Goal: Task Accomplishment & Management: Complete application form

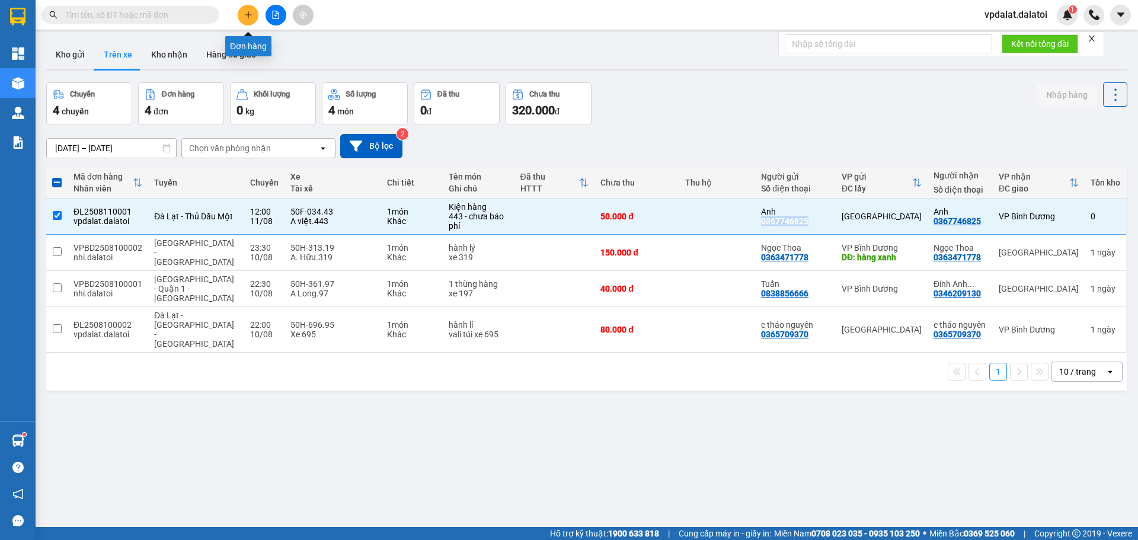
click at [251, 14] on icon "plus" at bounding box center [248, 15] width 8 height 8
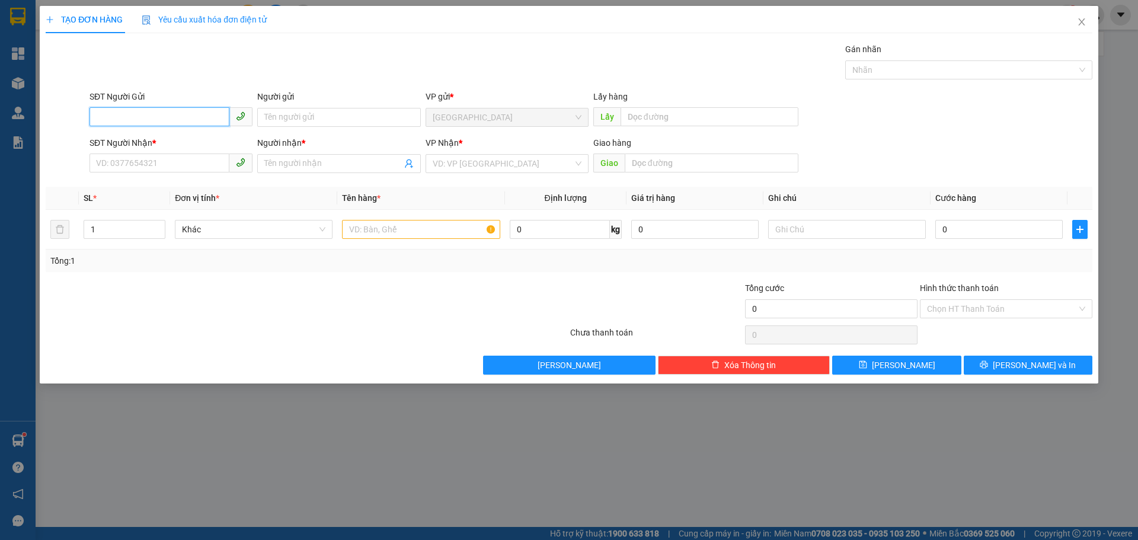
paste input "0879665960"
type input "0879665960"
click at [729, 536] on div "TẠO ĐƠN HÀNG Yêu cầu xuất hóa đơn điện tử Transit Pickup Surcharge Ids Transit …" at bounding box center [569, 270] width 1138 height 540
click at [283, 117] on input "Người gửi" at bounding box center [338, 117] width 163 height 19
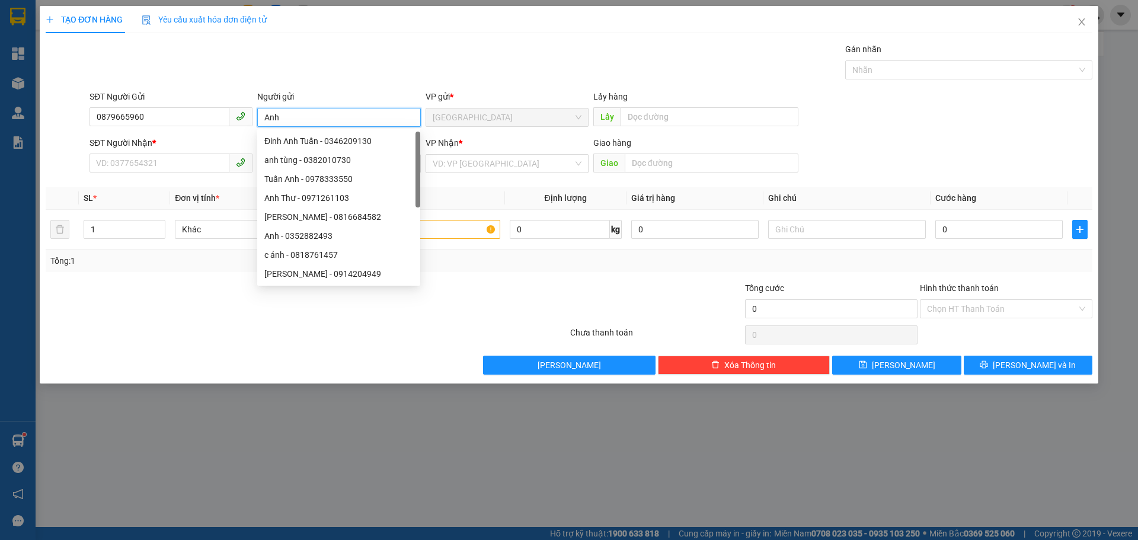
type input "Anh"
drag, startPoint x: 72, startPoint y: 105, endPoint x: 32, endPoint y: 97, distance: 40.7
click at [32, 97] on div "TẠO ĐƠN HÀNG Yêu cầu xuất hóa đơn điện tử Transit Pickup Surcharge Ids Transit …" at bounding box center [569, 270] width 1138 height 540
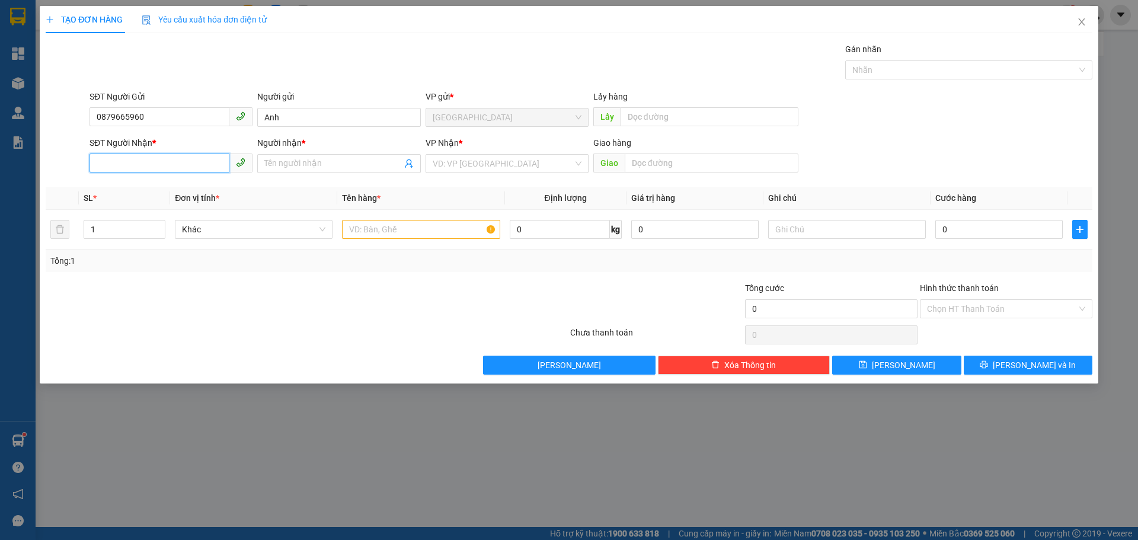
click at [115, 164] on input "SĐT Người Nhận *" at bounding box center [159, 162] width 140 height 19
paste input "0879665960"
type input "0879665960"
click at [309, 158] on input "Người nhận *" at bounding box center [332, 163] width 137 height 13
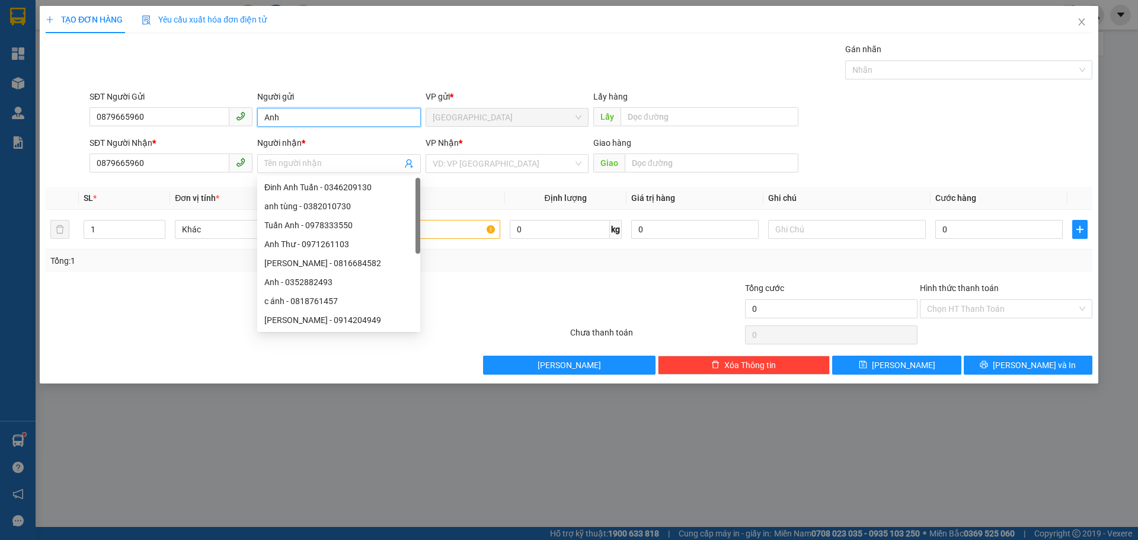
drag, startPoint x: 268, startPoint y: 116, endPoint x: 233, endPoint y: 115, distance: 35.6
click at [233, 115] on div "SĐT Người Gửi 0879665960 Người gửi [PERSON_NAME] VP gửi * [GEOGRAPHIC_DATA] Lấy…" at bounding box center [590, 110] width 1007 height 41
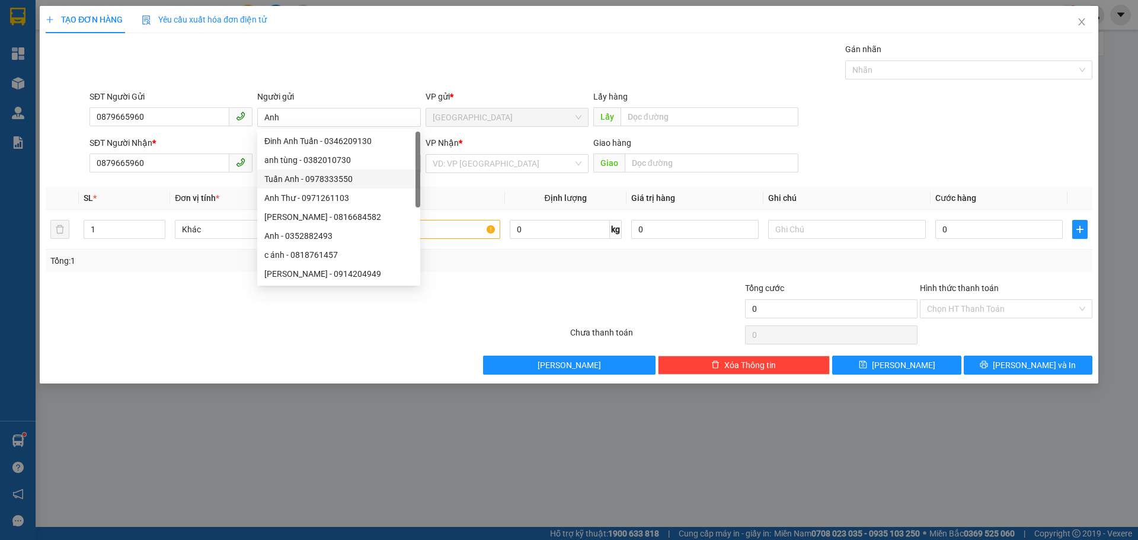
drag, startPoint x: 451, startPoint y: 186, endPoint x: 394, endPoint y: 168, distance: 59.8
click at [447, 183] on div "Transit Pickup Surcharge Ids Transit Deliver Surcharge Ids Transit Deliver Surc…" at bounding box center [569, 209] width 1046 height 332
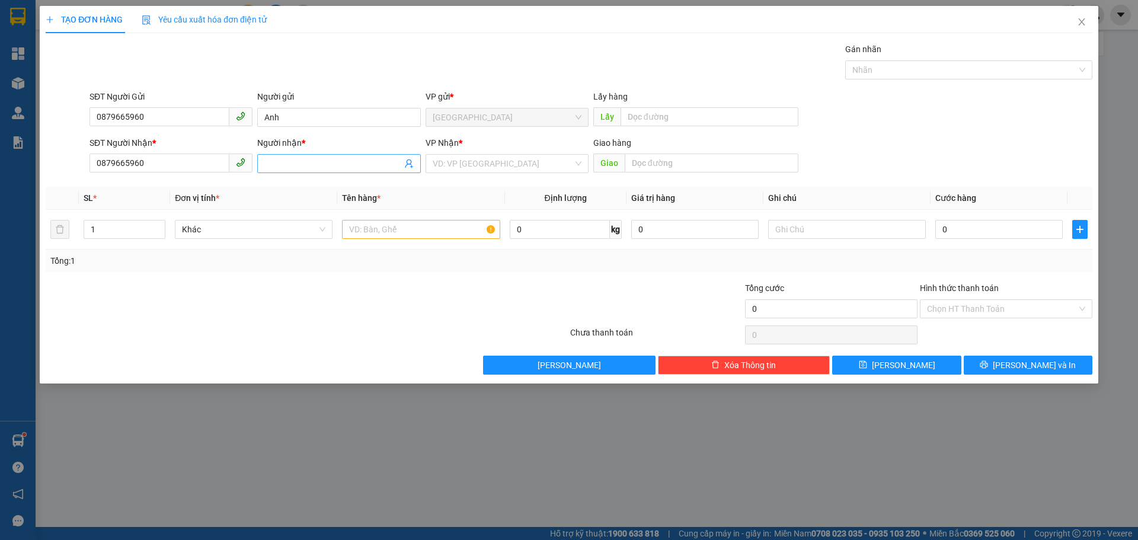
click at [301, 167] on input "Người nhận *" at bounding box center [332, 163] width 137 height 13
paste input "Anh"
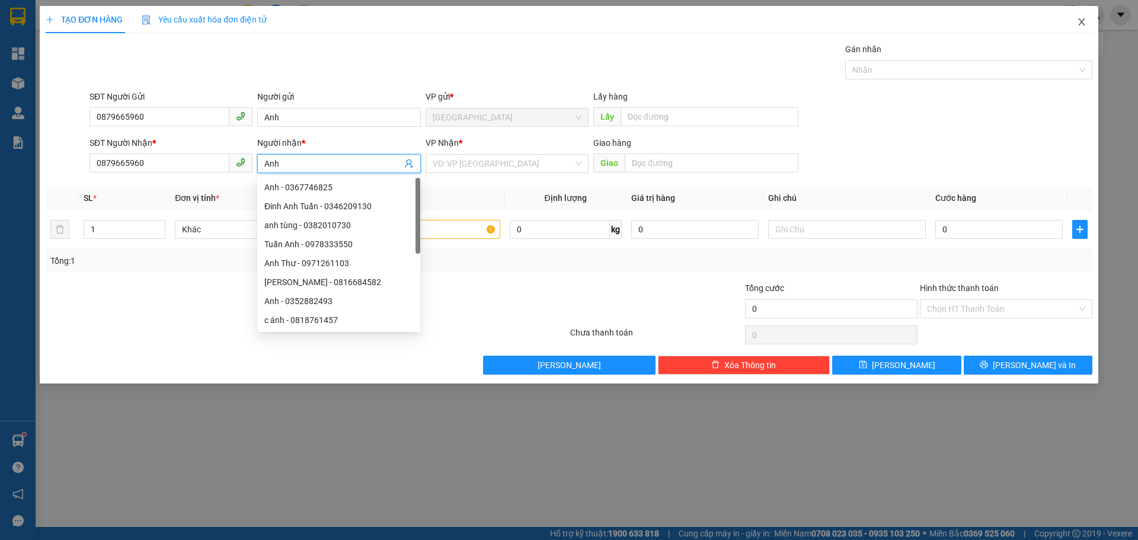
type input "Anh"
click at [1087, 20] on span "Close" at bounding box center [1081, 22] width 33 height 33
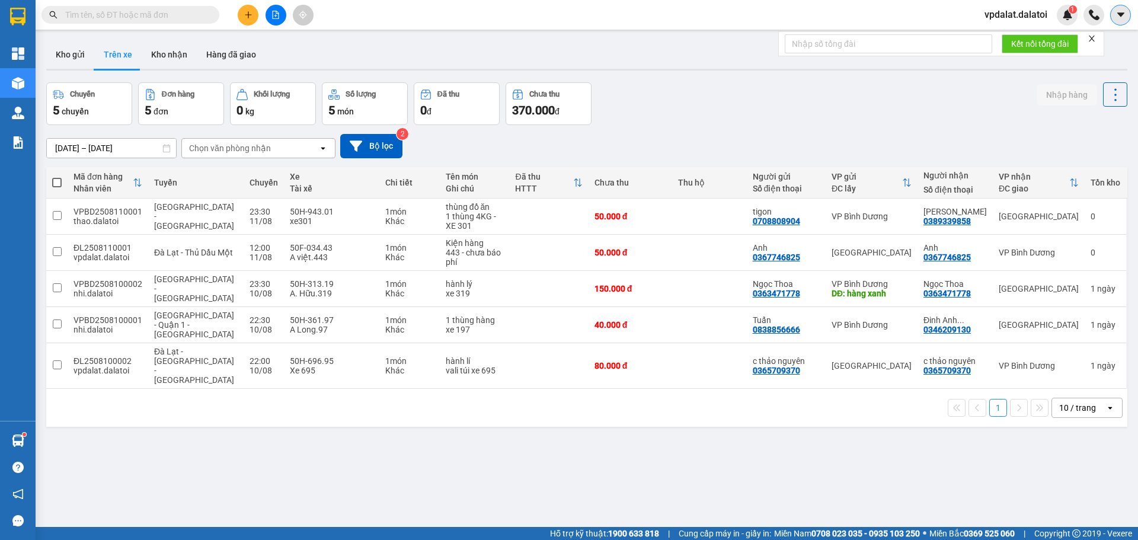
click at [1116, 17] on icon "caret-down" at bounding box center [1120, 14] width 11 height 11
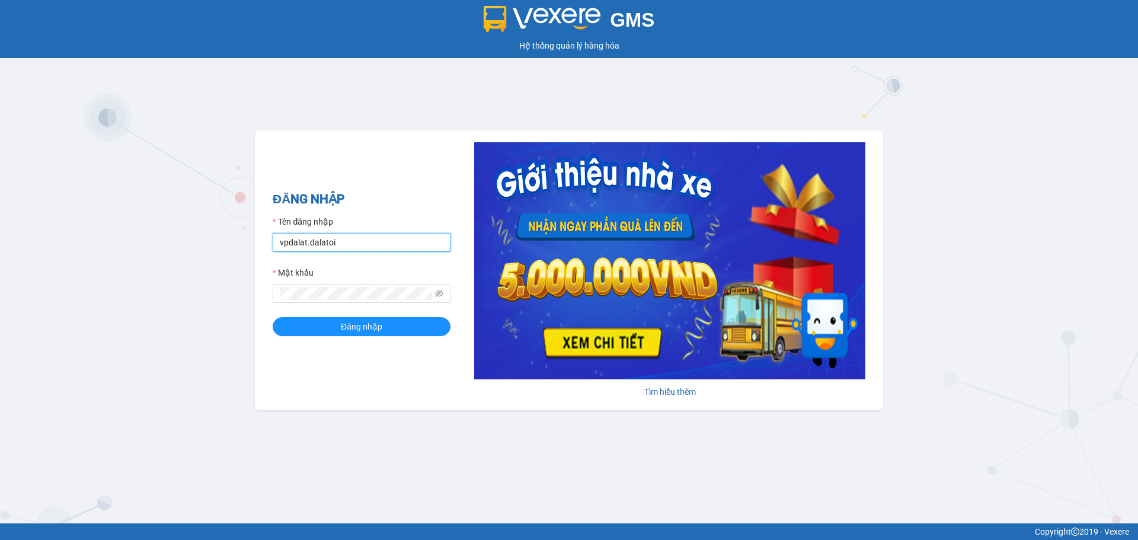
click at [351, 239] on input "vpdalat.dalatoi" at bounding box center [362, 242] width 178 height 19
type input "vpnhatrang.dalatoi"
click at [345, 321] on span "Đăng nhập" at bounding box center [361, 326] width 41 height 13
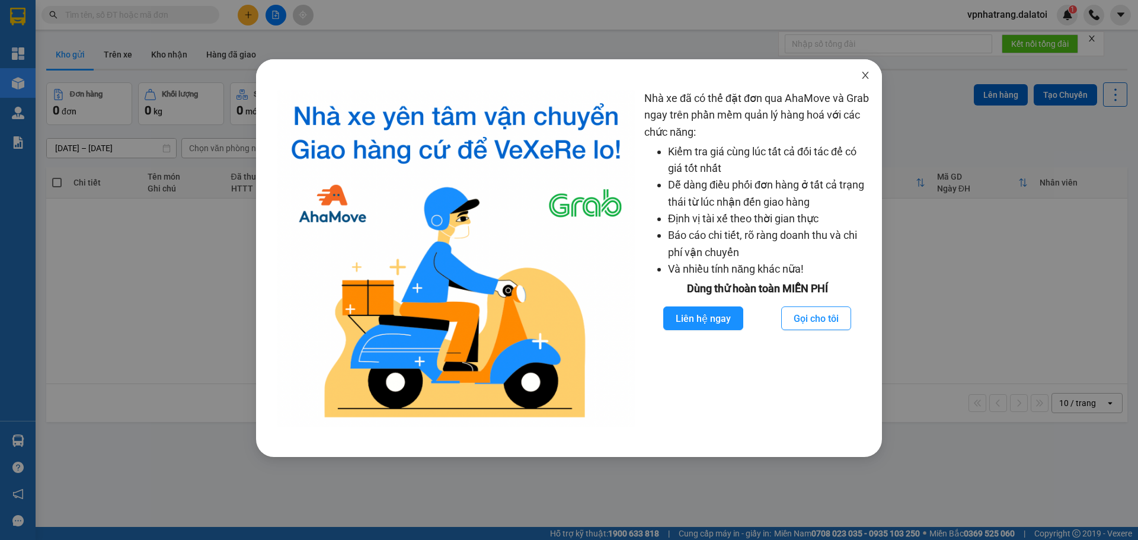
click at [862, 76] on icon "close" at bounding box center [864, 75] width 9 height 9
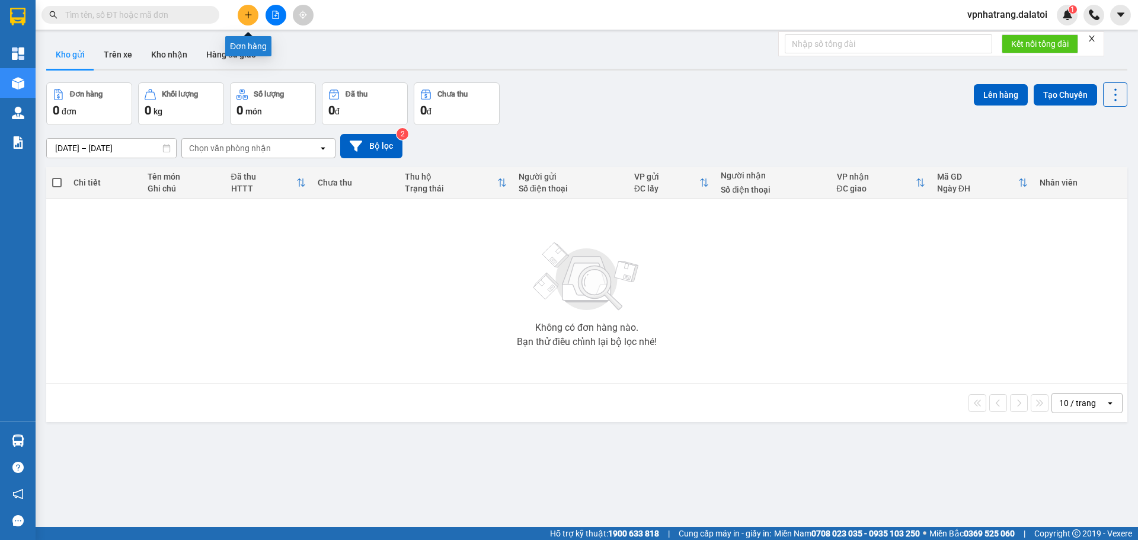
click at [249, 16] on icon "plus" at bounding box center [248, 15] width 8 height 8
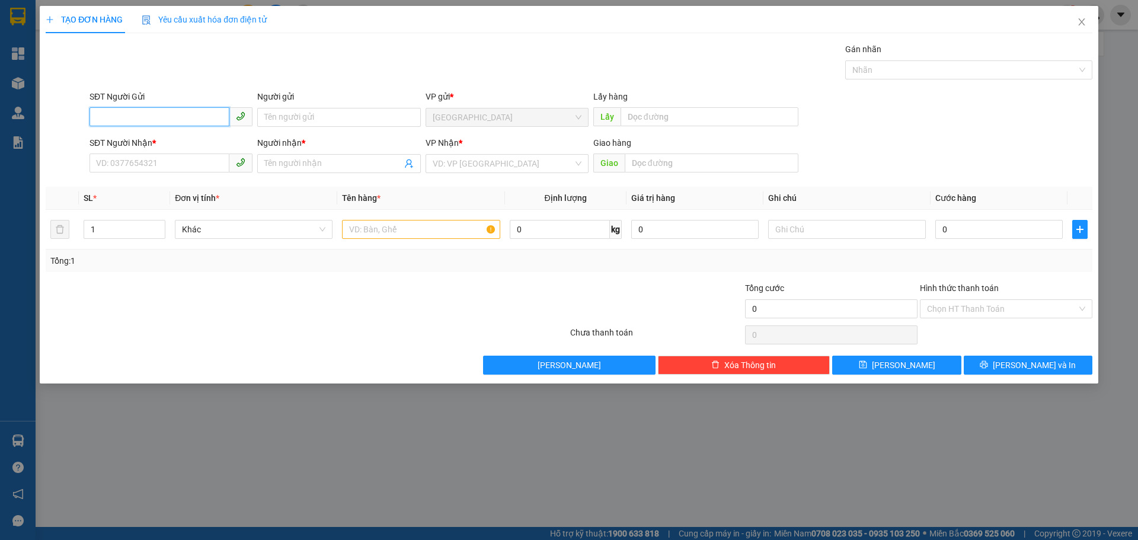
paste input "0879665960"
type input "0879665960"
click at [321, 114] on input "Người gửi" at bounding box center [338, 117] width 163 height 19
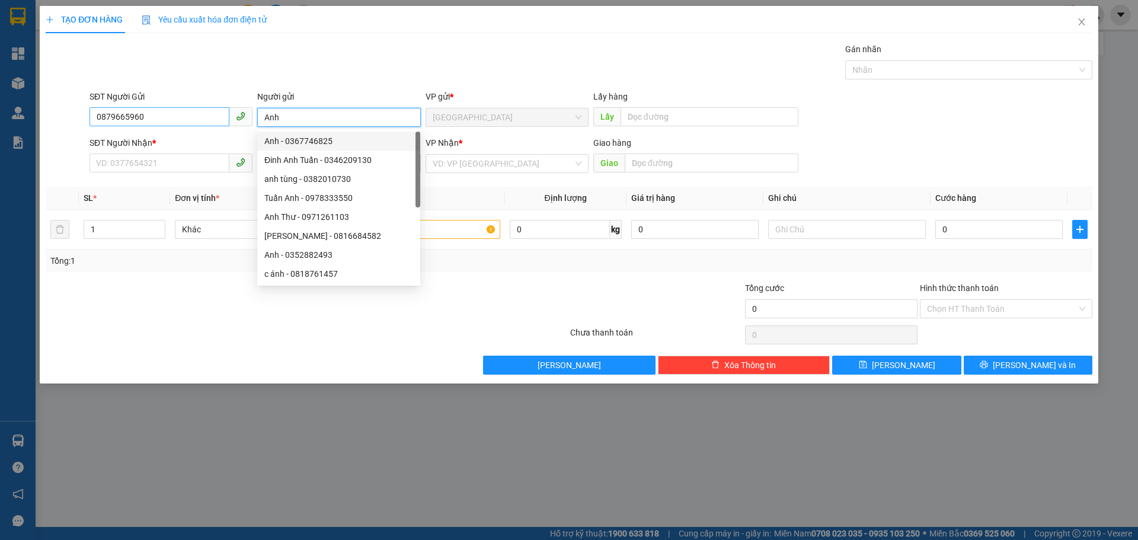
type input "Anh"
drag, startPoint x: 155, startPoint y: 116, endPoint x: 12, endPoint y: 99, distance: 144.4
click at [12, 99] on div "TẠO ĐƠN HÀNG Yêu cầu xuất hóa đơn điện tử Transit Pickup Surcharge Ids Transit …" at bounding box center [569, 270] width 1138 height 540
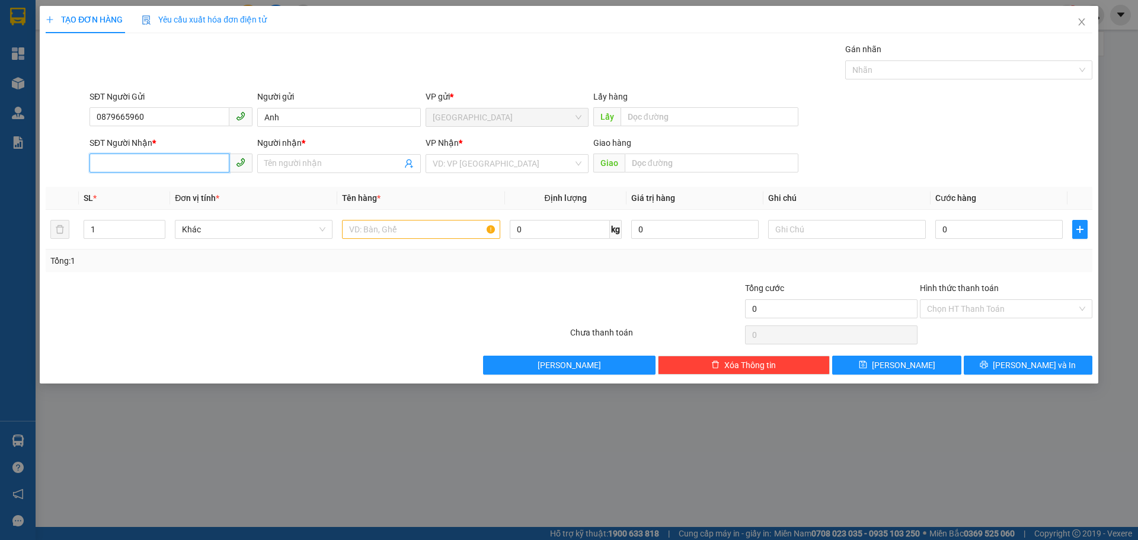
click at [151, 164] on input "SĐT Người Nhận *" at bounding box center [159, 162] width 140 height 19
paste input "0879665960"
type input "0879665960"
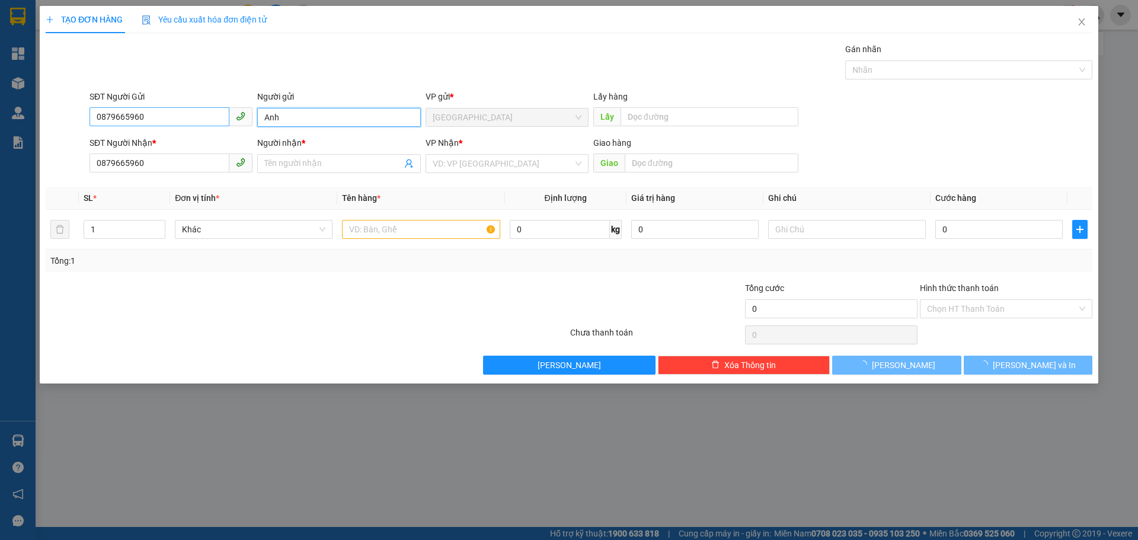
drag, startPoint x: 309, startPoint y: 118, endPoint x: 209, endPoint y: 115, distance: 99.6
click at [209, 115] on div "SĐT Người Gửi 0879665960 Người gửi Anh Anh VP gửi * Nha Trang Lấy hàng Lấy" at bounding box center [590, 110] width 1007 height 41
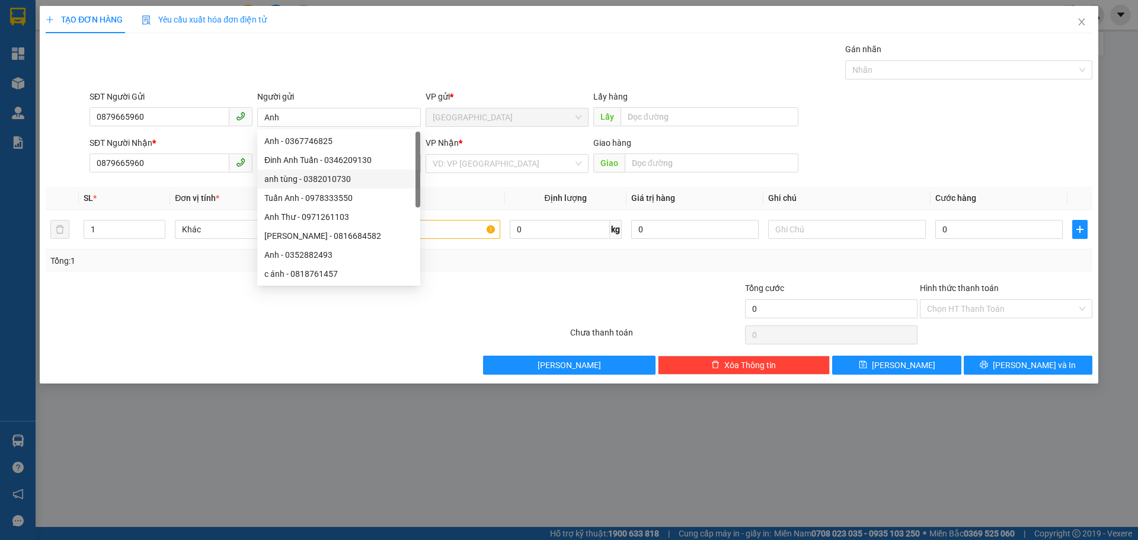
click at [238, 200] on th "Đơn vị tính *" at bounding box center [253, 198] width 167 height 23
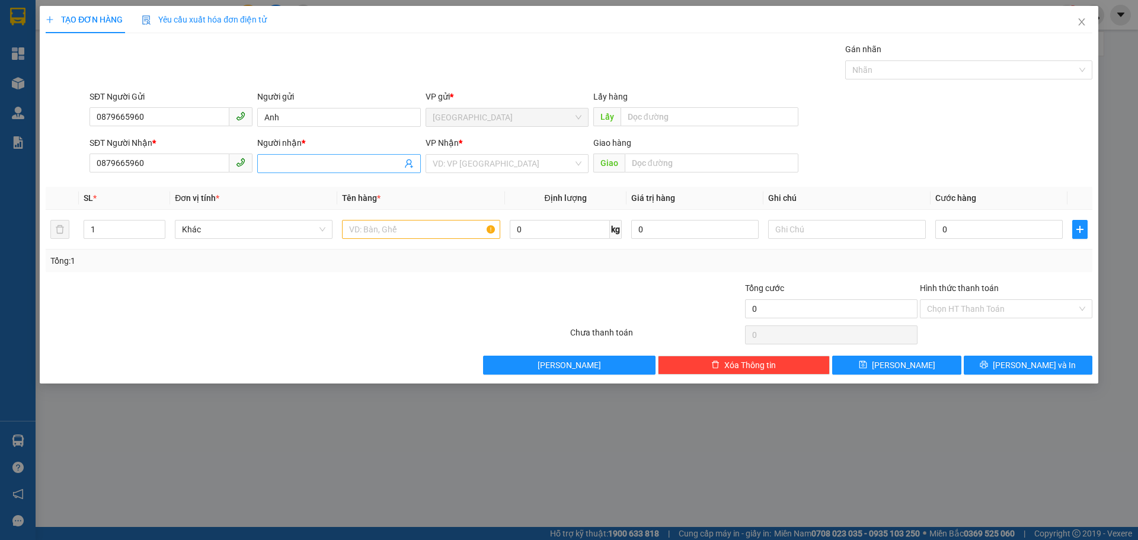
click at [375, 166] on input "Người nhận *" at bounding box center [332, 163] width 137 height 13
paste input "Anh"
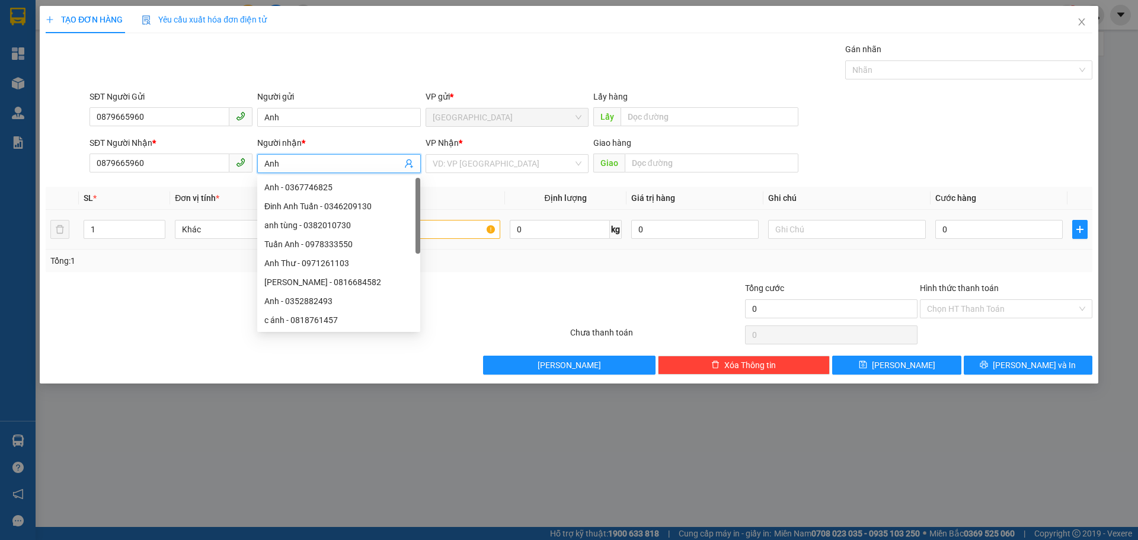
type input "Anh"
drag, startPoint x: 510, startPoint y: 209, endPoint x: 469, endPoint y: 225, distance: 43.9
click at [509, 209] on th "Định lượng" at bounding box center [565, 198] width 121 height 23
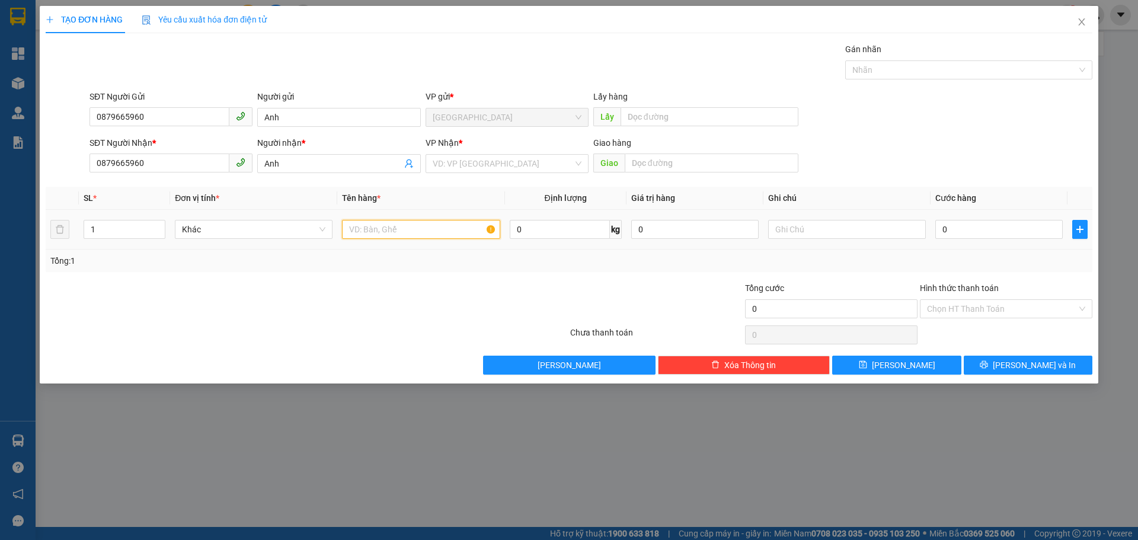
click at [451, 231] on input "text" at bounding box center [421, 229] width 158 height 19
type input "H"
type input "Hộp thuốc"
click at [955, 221] on input "0" at bounding box center [998, 229] width 127 height 19
type input "3"
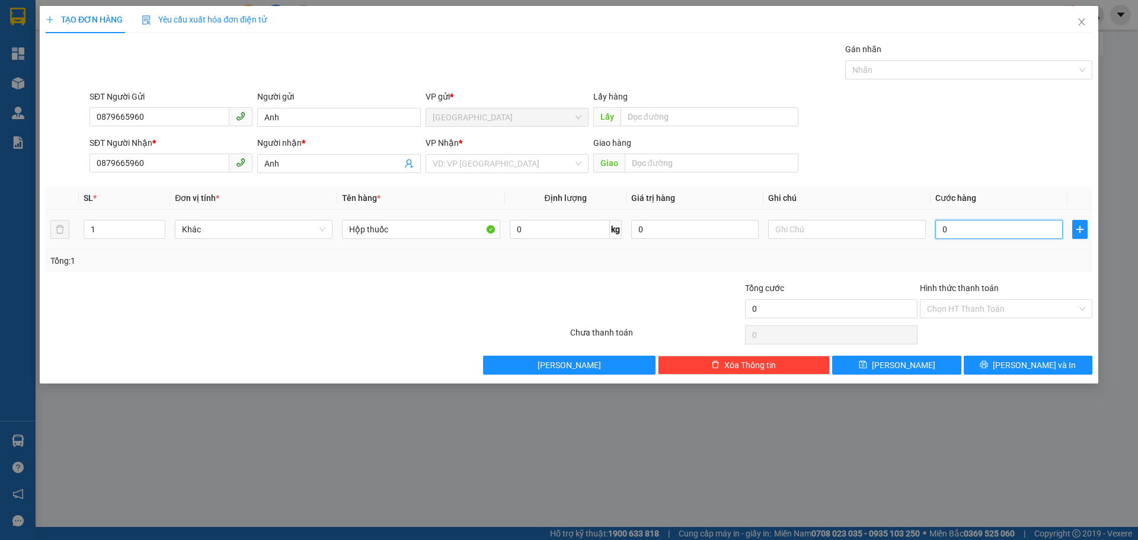
type input "3"
type input "30"
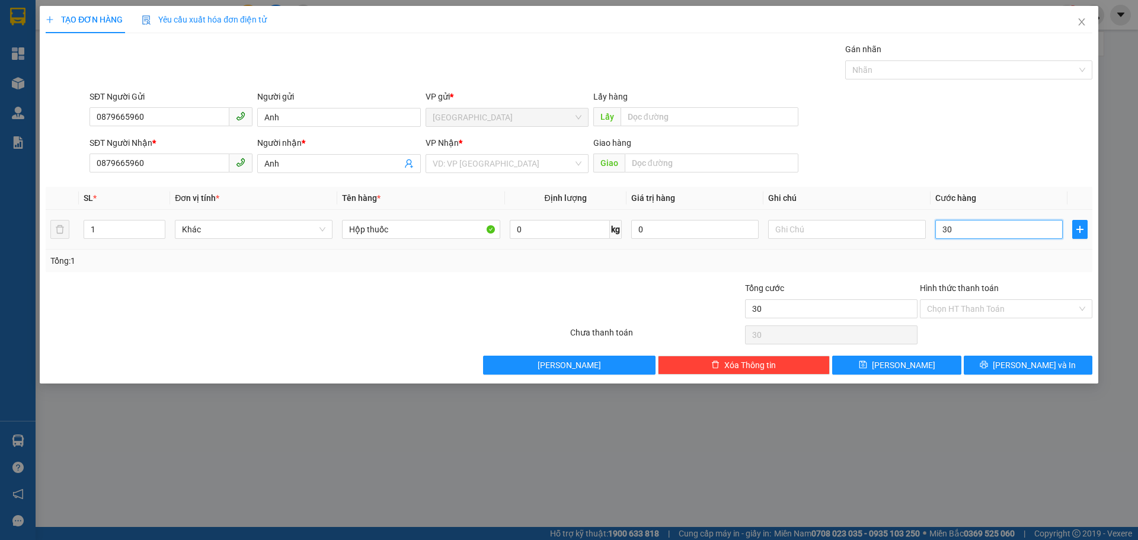
type input "300"
type input "3.000"
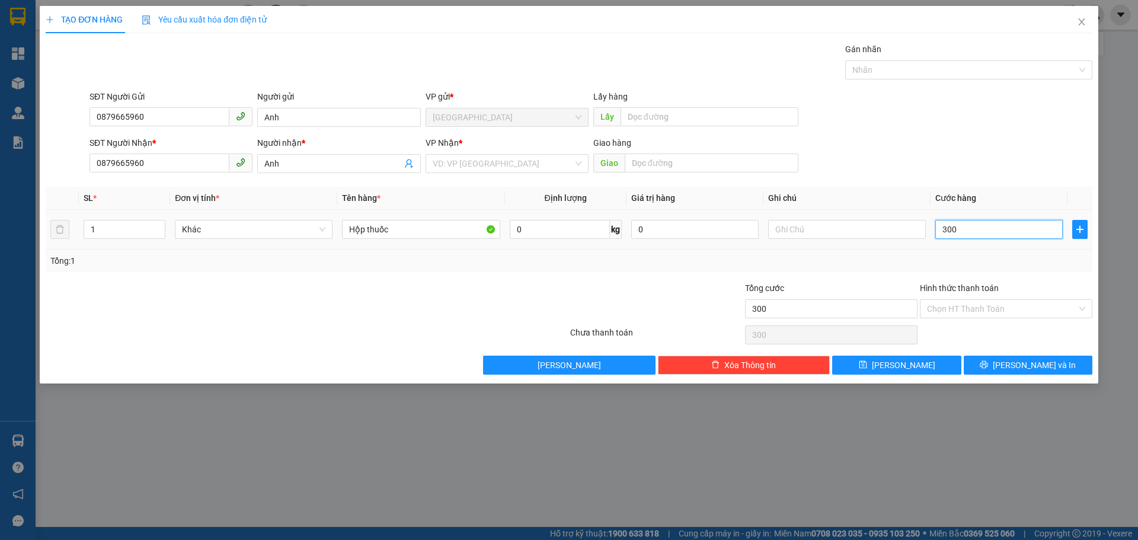
type input "3.000"
type input "30.000"
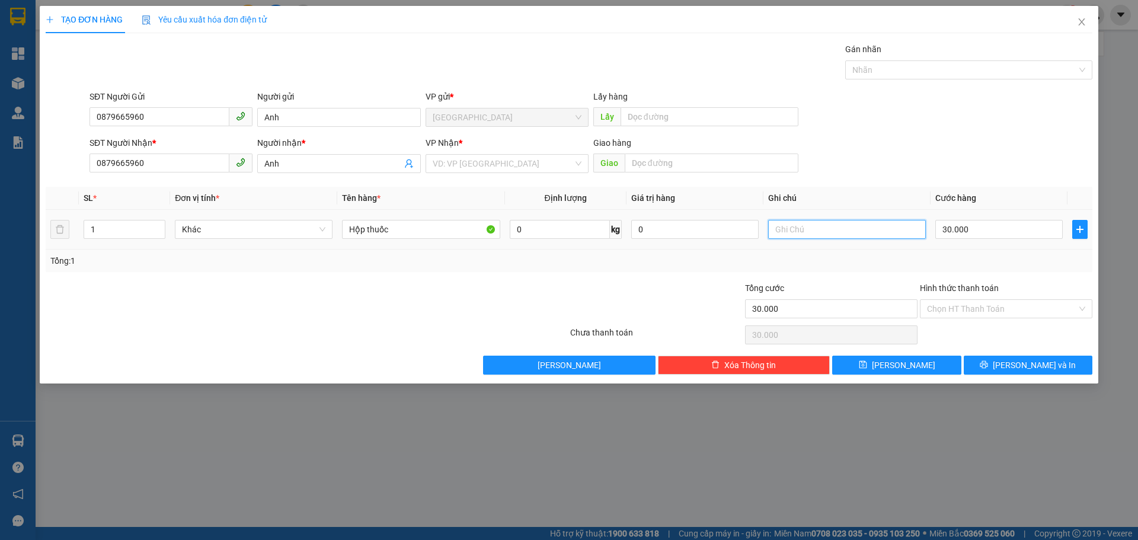
click at [796, 225] on input "text" at bounding box center [847, 229] width 158 height 19
click at [535, 165] on input "search" at bounding box center [503, 164] width 140 height 18
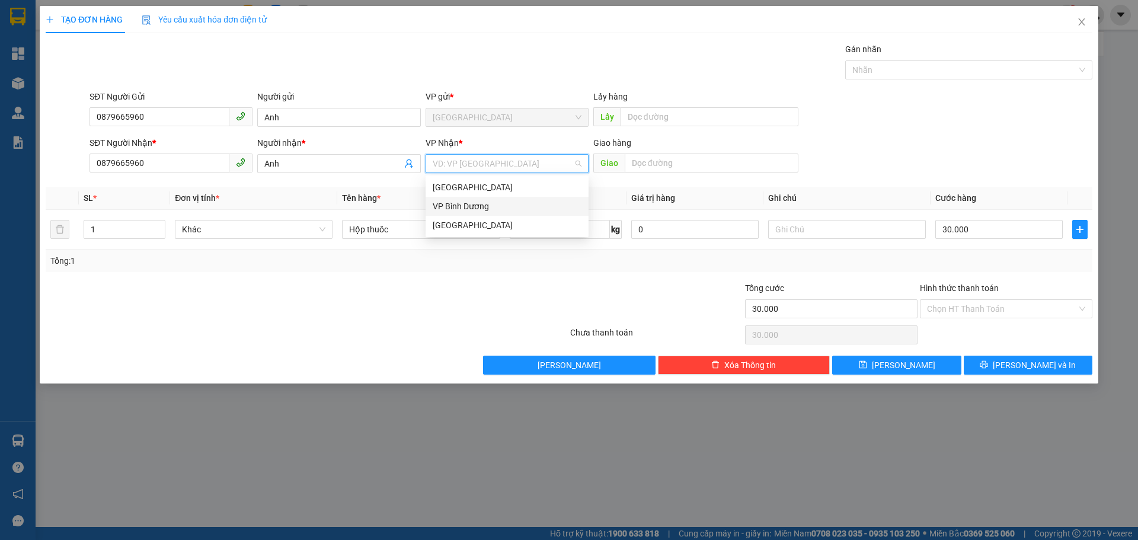
click at [451, 208] on div "VP Bình Dương" at bounding box center [507, 206] width 149 height 13
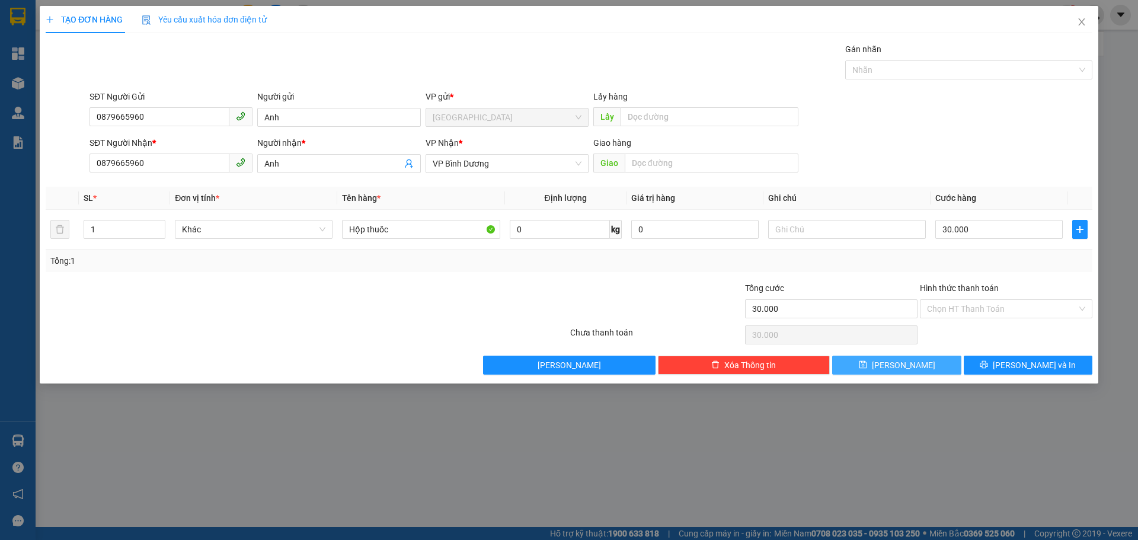
click at [910, 364] on button "[PERSON_NAME]" at bounding box center [896, 365] width 129 height 19
type input "0"
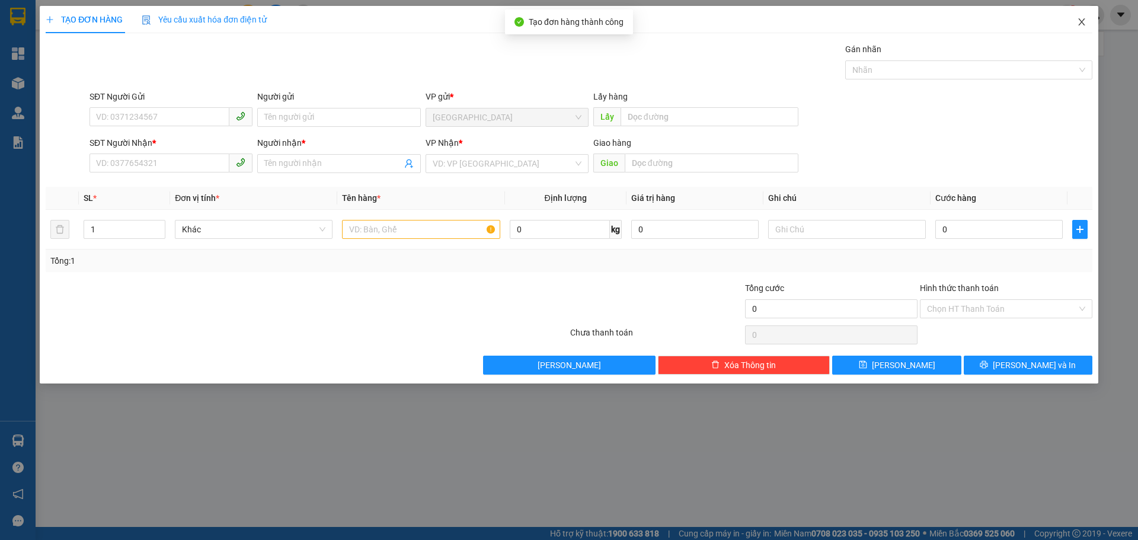
click at [1083, 21] on icon "close" at bounding box center [1081, 21] width 7 height 7
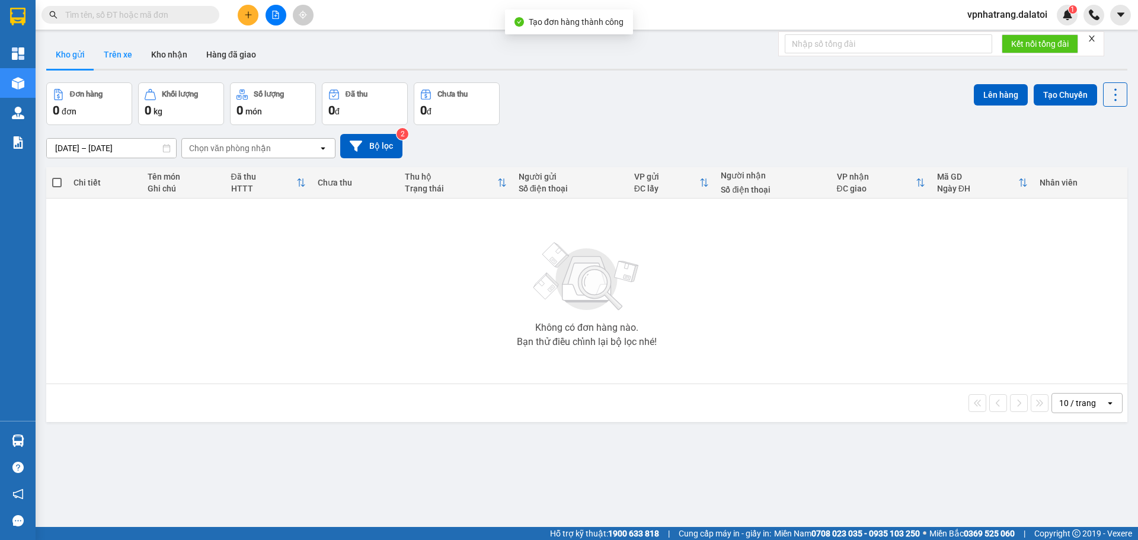
click at [120, 57] on button "Trên xe" at bounding box center [117, 54] width 47 height 28
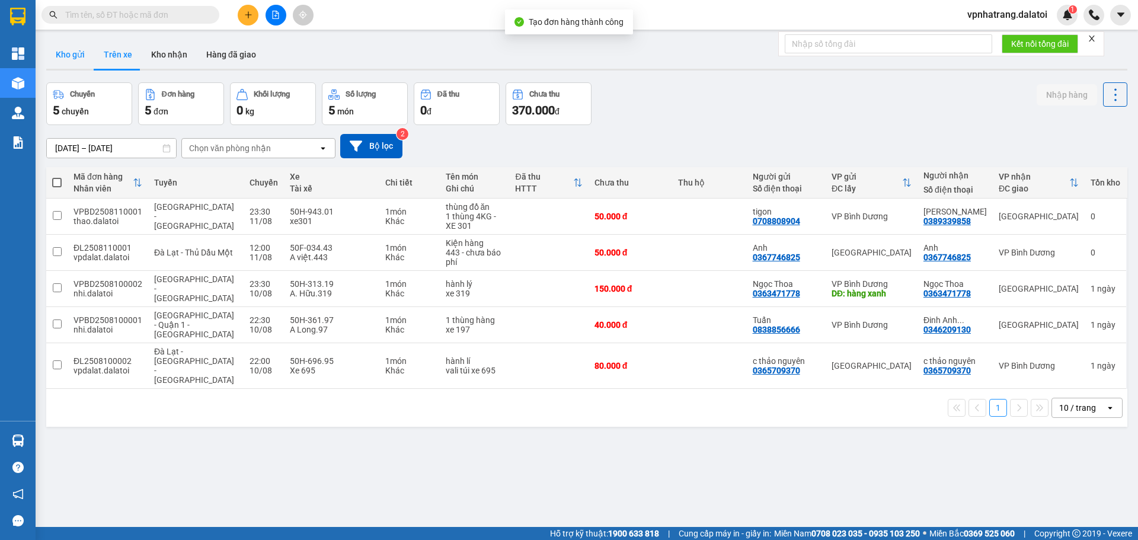
click at [79, 59] on button "Kho gửi" at bounding box center [70, 54] width 48 height 28
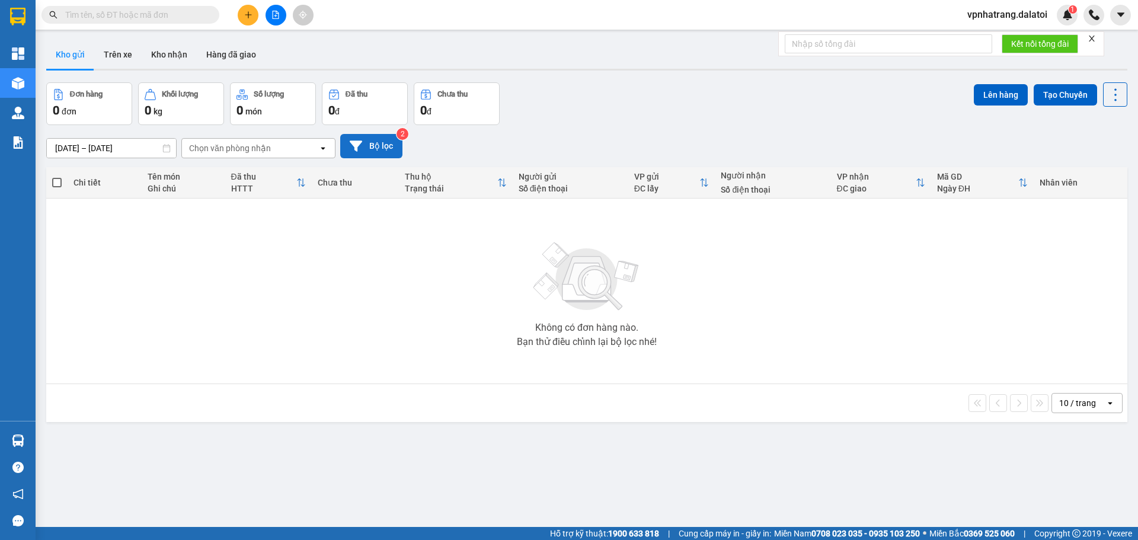
click at [365, 148] on button "Bộ lọc" at bounding box center [371, 146] width 62 height 24
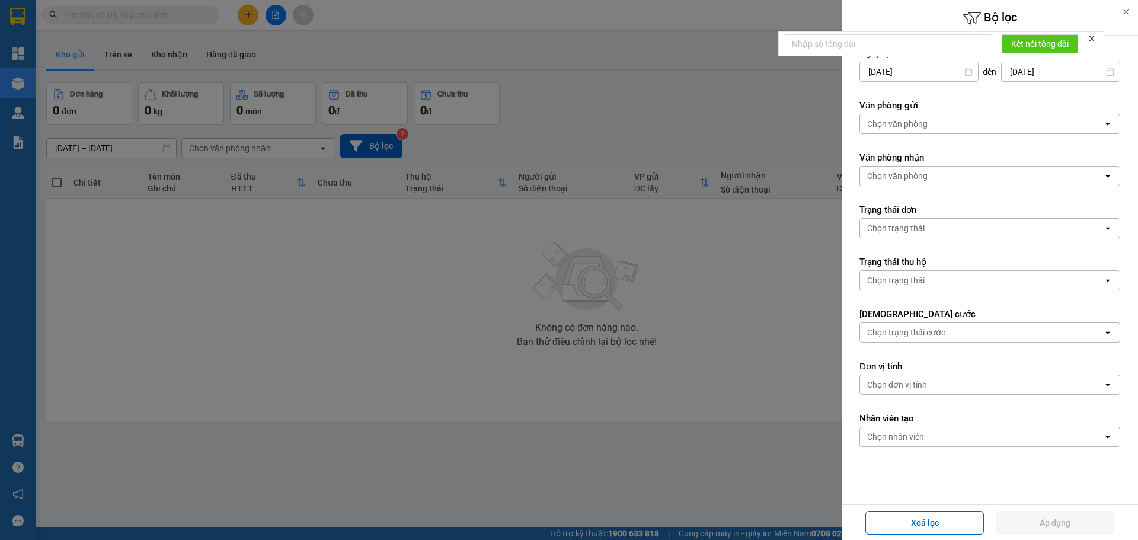
drag, startPoint x: 900, startPoint y: 521, endPoint x: 839, endPoint y: 488, distance: 69.2
click at [901, 521] on button "Xoá lọc" at bounding box center [924, 523] width 119 height 24
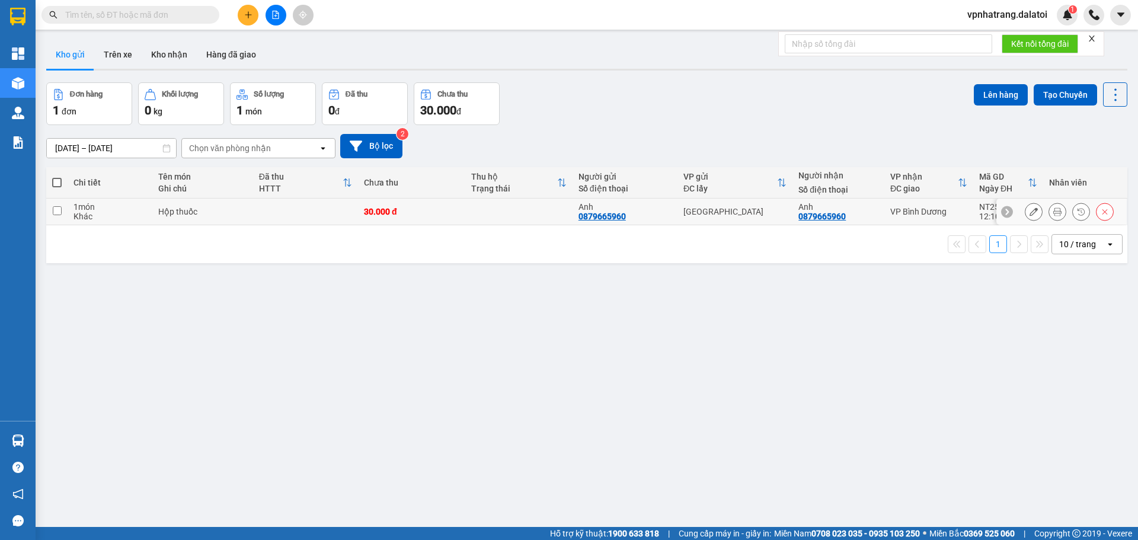
click at [63, 207] on td at bounding box center [56, 212] width 21 height 27
checkbox input "true"
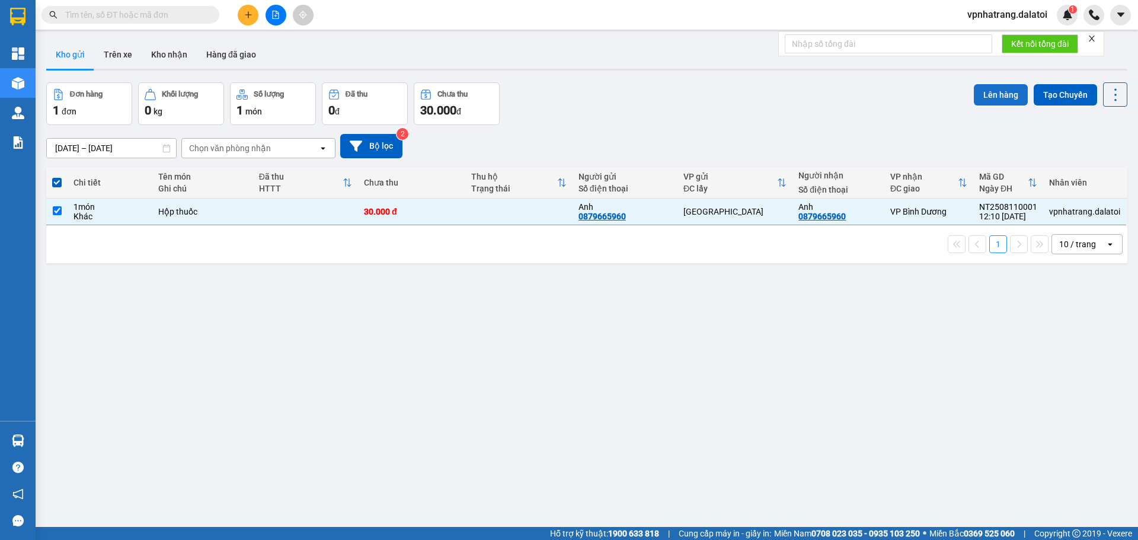
click at [997, 98] on button "Lên hàng" at bounding box center [1001, 94] width 54 height 21
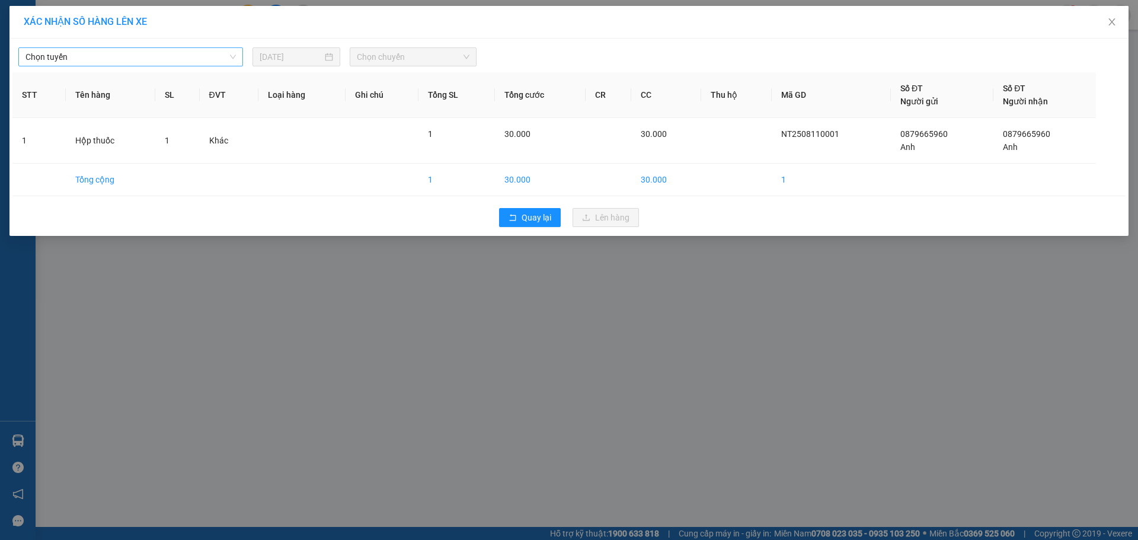
click at [159, 66] on div "Chọn tuyến" at bounding box center [130, 56] width 225 height 19
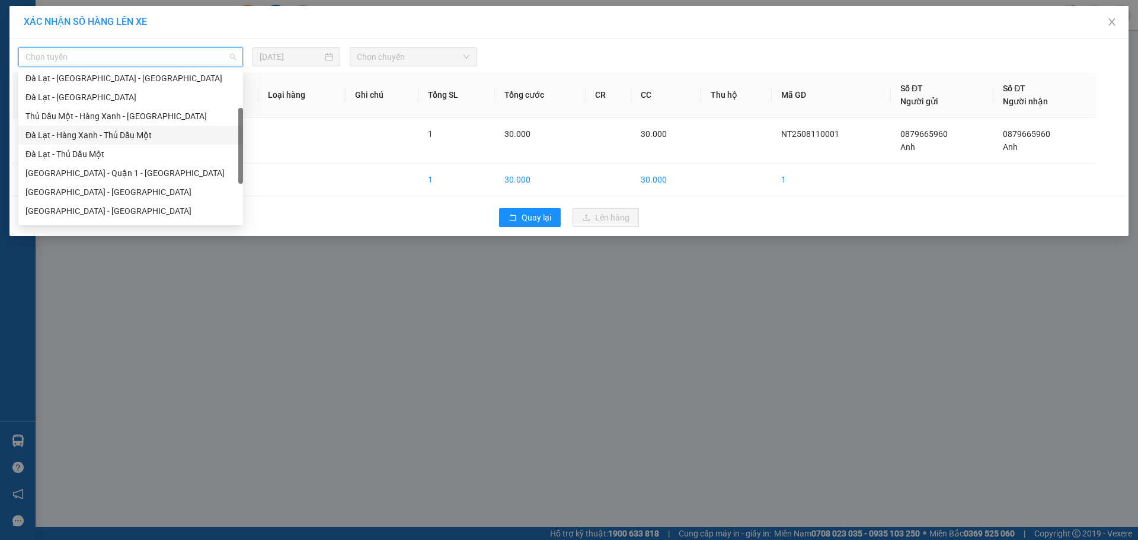
scroll to position [119, 0]
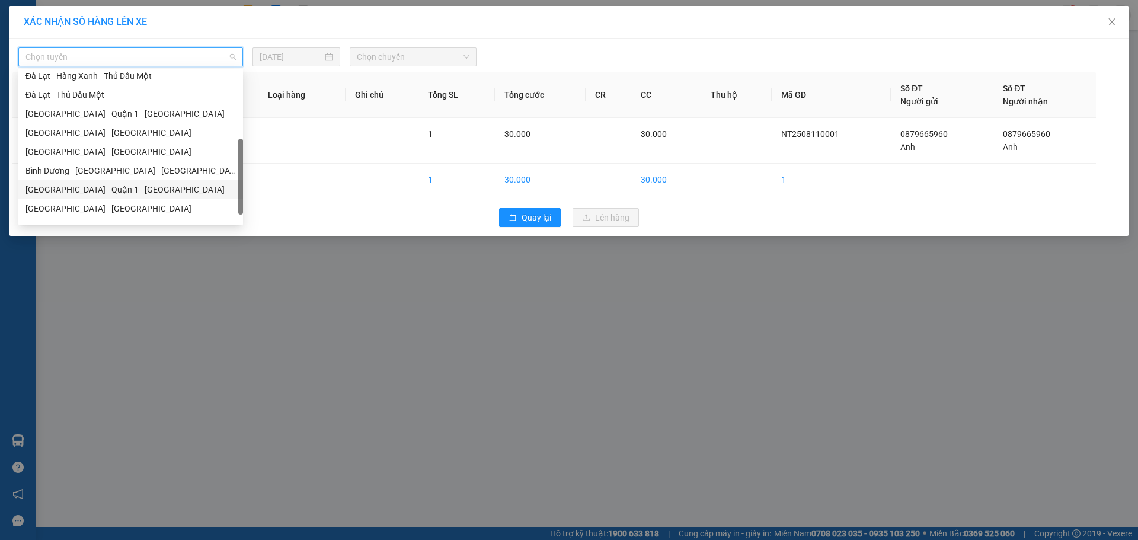
click at [113, 185] on div "Nha Trang - Quận 1 - Bình Dương" at bounding box center [130, 189] width 210 height 13
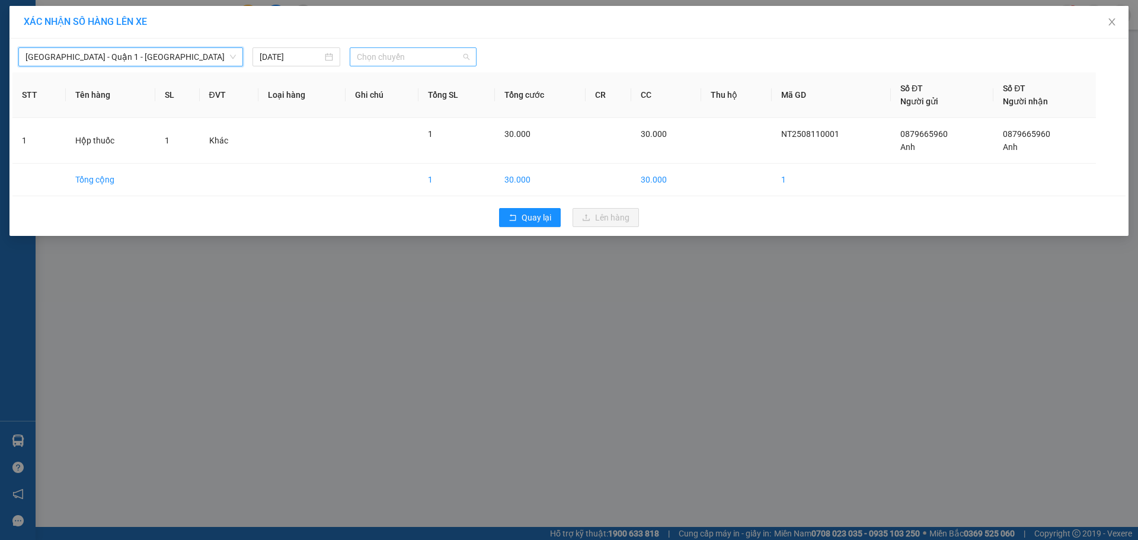
click at [430, 57] on span "Chọn chuyến" at bounding box center [413, 57] width 113 height 18
click at [410, 95] on div "21:30 - 50F-009.02" at bounding box center [403, 99] width 92 height 13
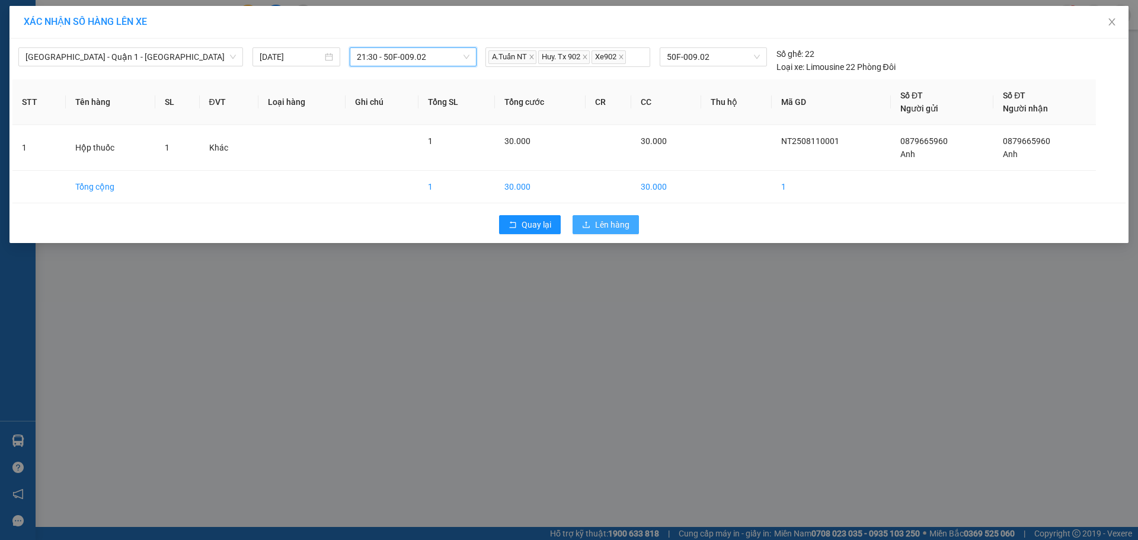
click at [595, 224] on span "Lên hàng" at bounding box center [612, 224] width 34 height 13
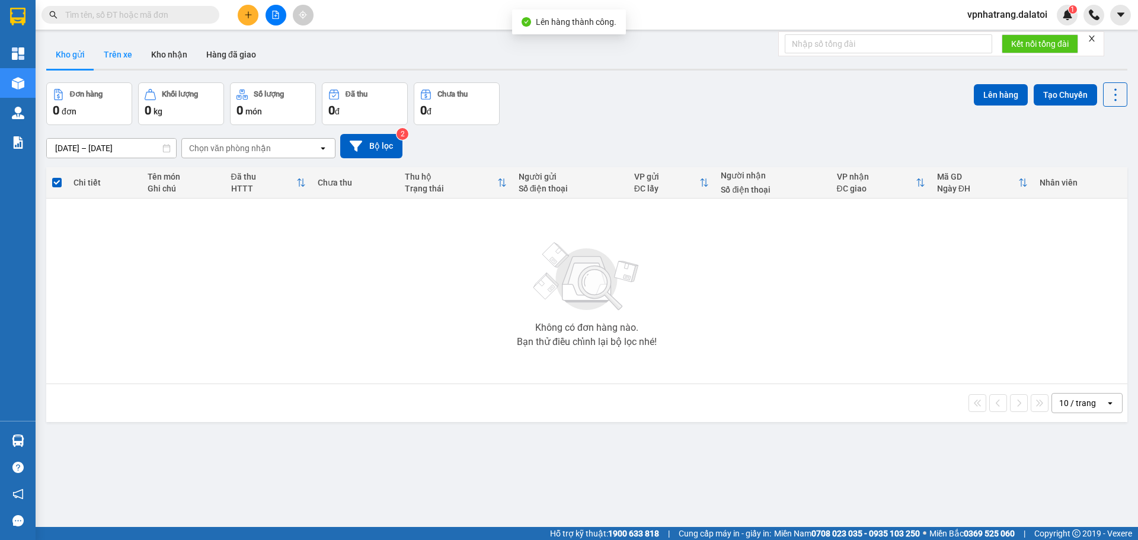
click at [121, 58] on button "Trên xe" at bounding box center [117, 54] width 47 height 28
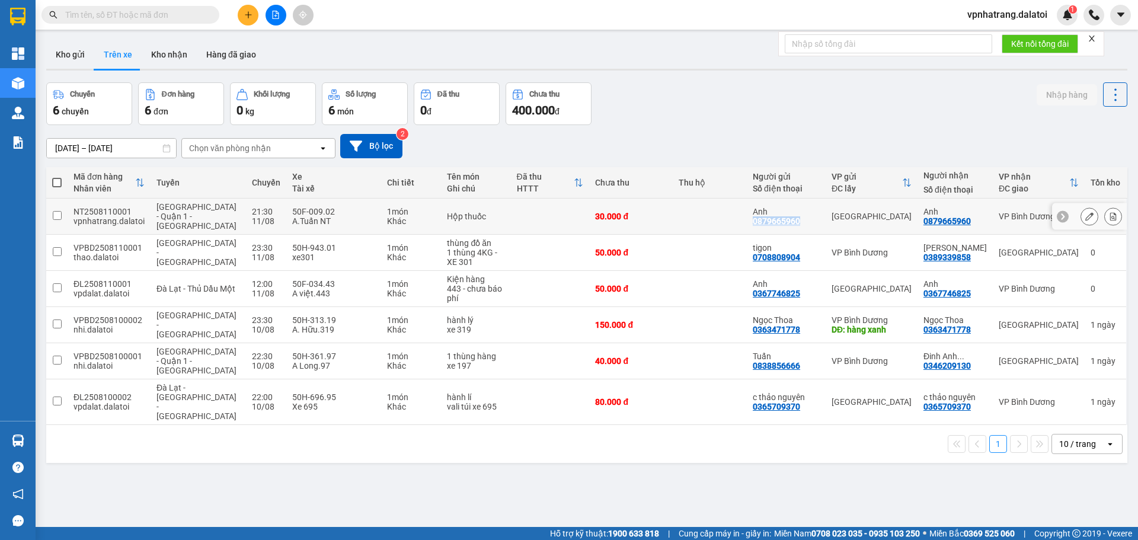
drag, startPoint x: 755, startPoint y: 225, endPoint x: 804, endPoint y: 223, distance: 48.6
click at [804, 223] on div "Anh 0879665960" at bounding box center [786, 216] width 67 height 19
copy div "0879665960"
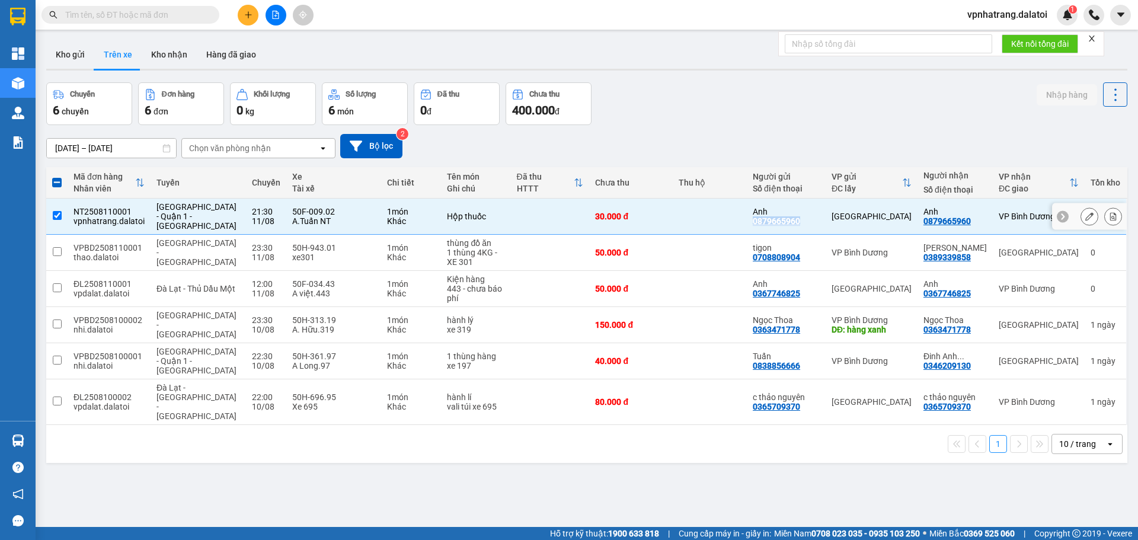
click at [55, 217] on input "checkbox" at bounding box center [57, 215] width 9 height 9
checkbox input "false"
